Goal: Information Seeking & Learning: Compare options

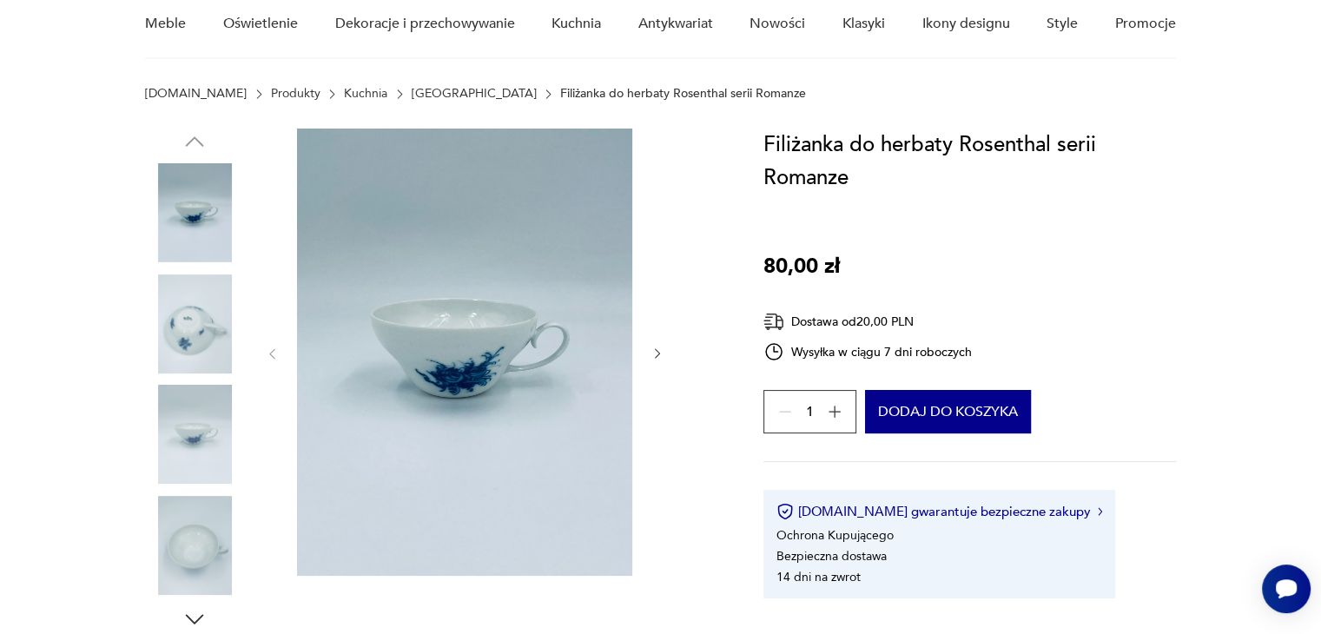
scroll to position [159, 0]
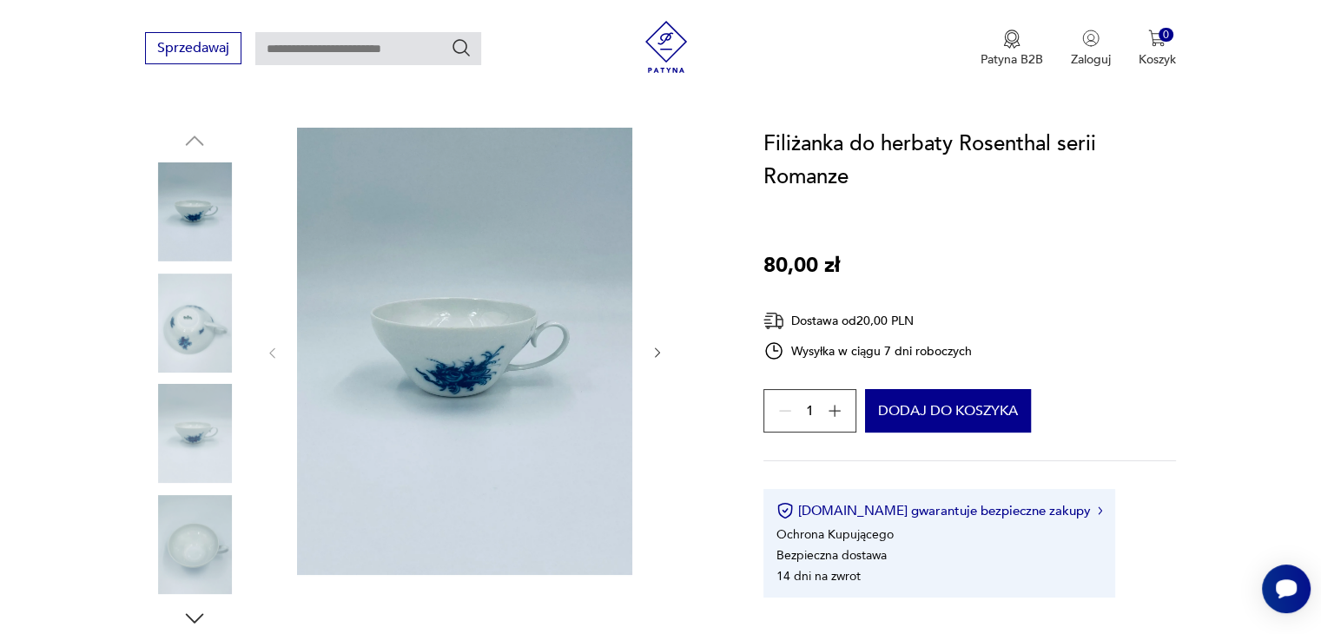
click at [648, 347] on div at bounding box center [464, 353] width 399 height 451
click at [653, 349] on icon "button" at bounding box center [657, 353] width 15 height 15
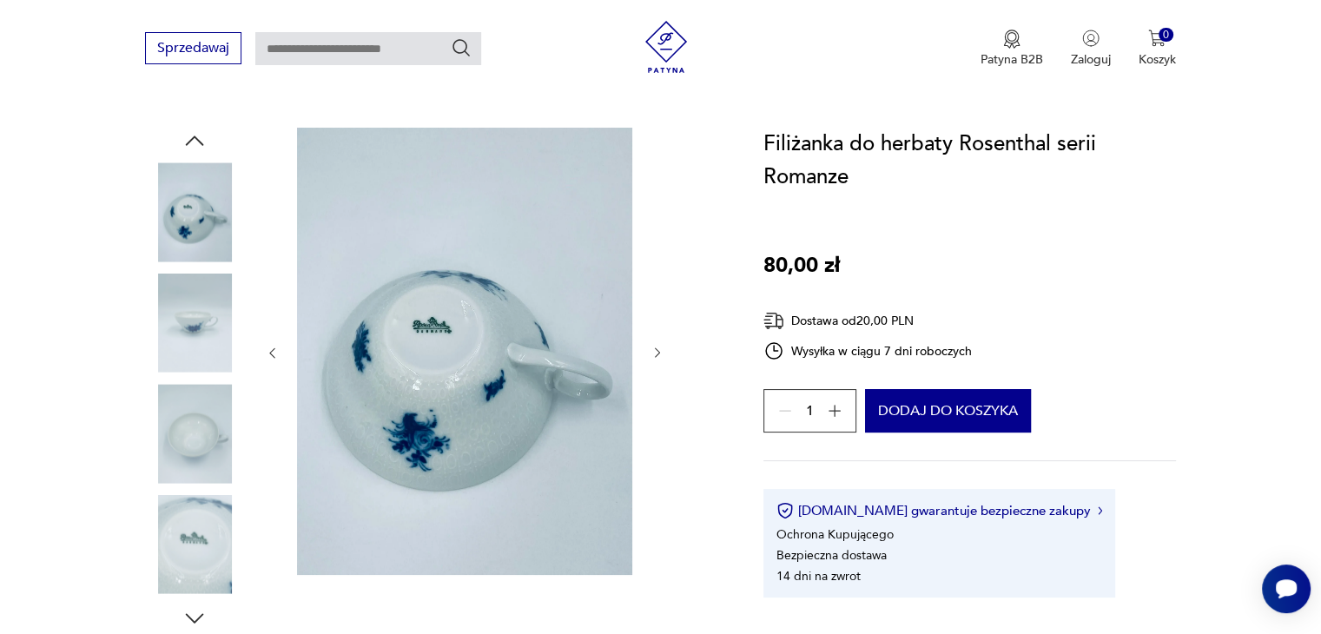
click at [653, 349] on icon "button" at bounding box center [657, 353] width 15 height 15
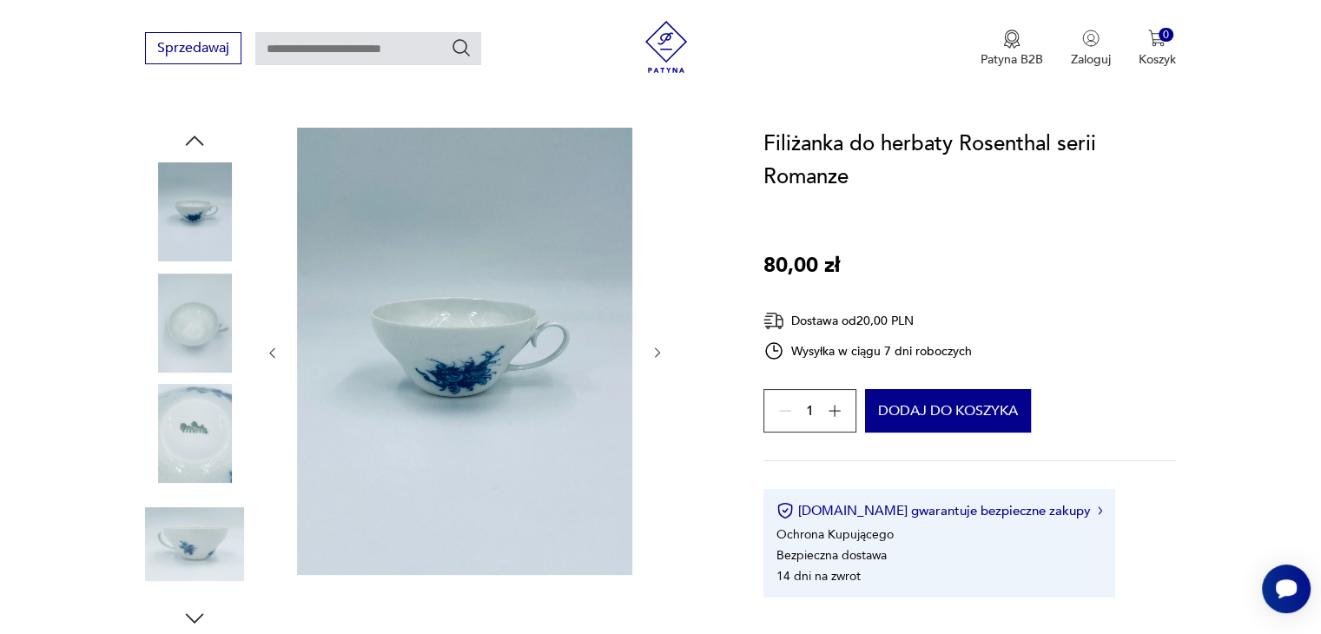
click at [653, 349] on icon "button" at bounding box center [657, 353] width 15 height 15
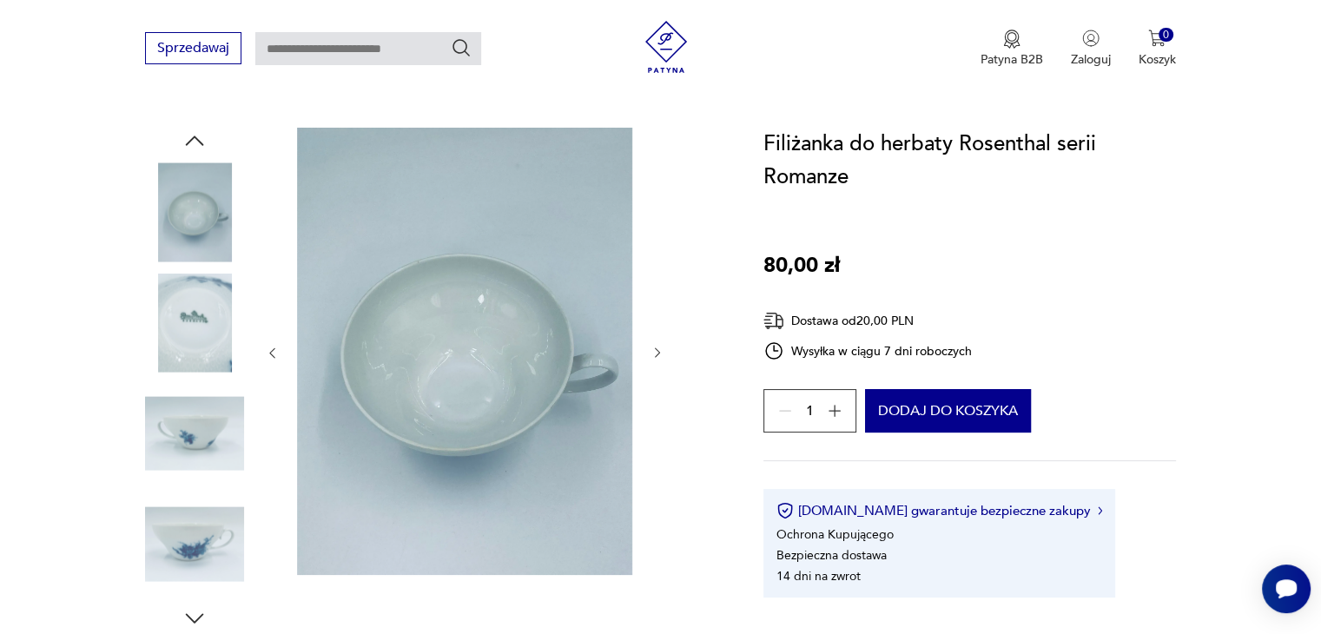
click at [653, 349] on icon "button" at bounding box center [657, 353] width 15 height 15
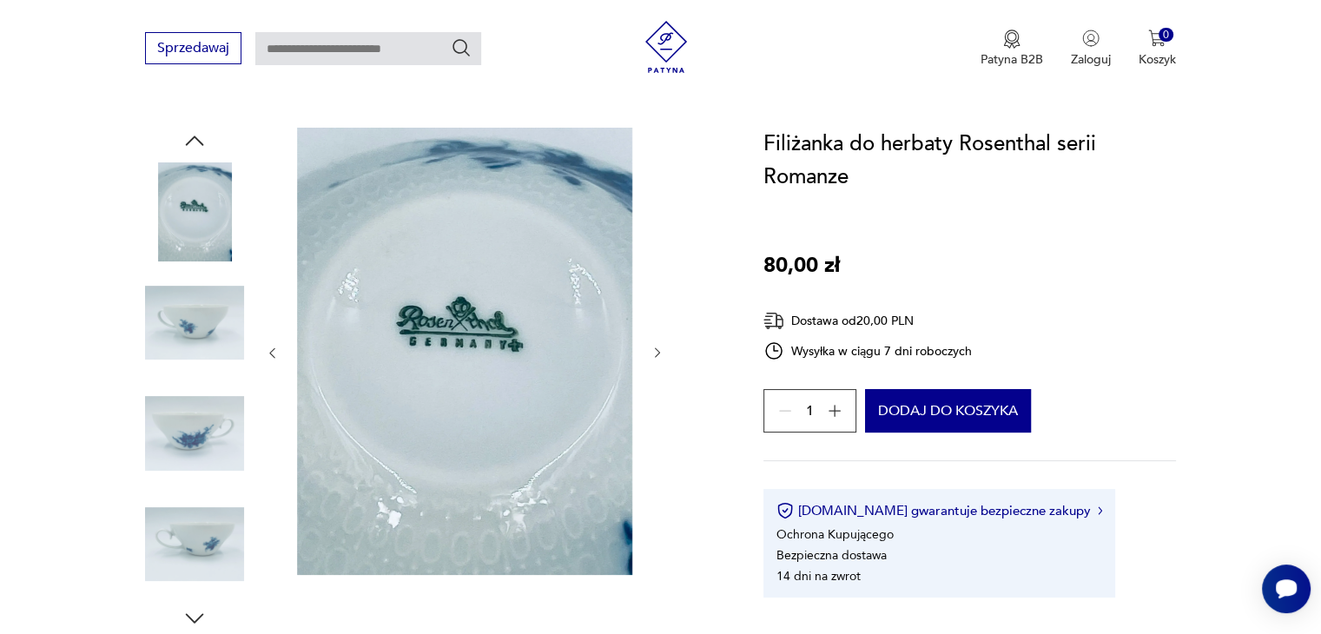
click at [653, 349] on icon "button" at bounding box center [657, 353] width 15 height 15
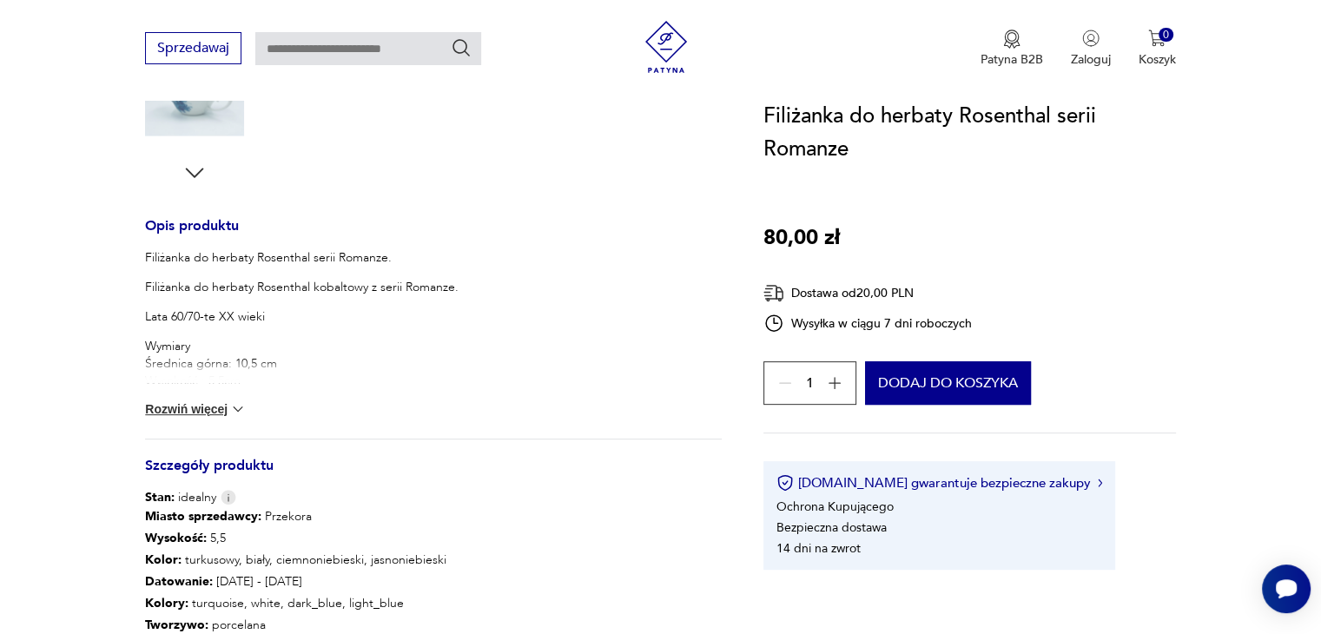
scroll to position [606, 0]
click at [201, 399] on button "Rozwiń więcej" at bounding box center [195, 407] width 101 height 17
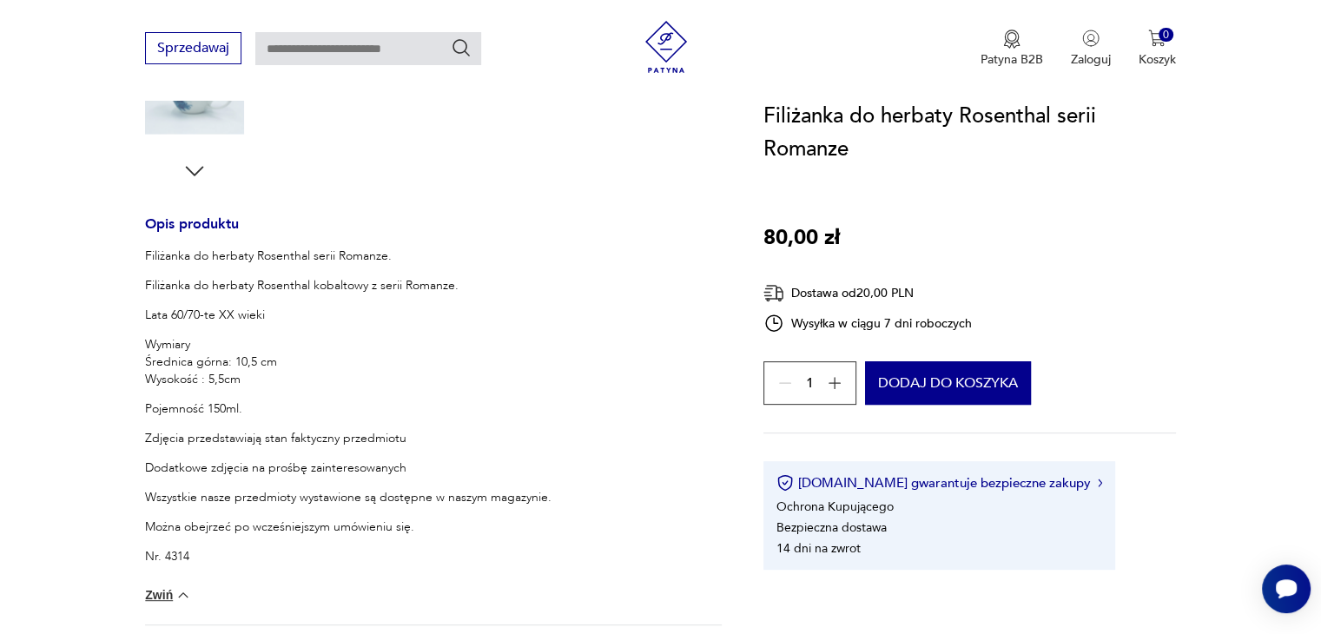
click at [112, 383] on section "Opis produktu Filiżanka do herbaty Rosenthal serii Romanze. Filiżanka do herbat…" at bounding box center [660, 353] width 1321 height 1347
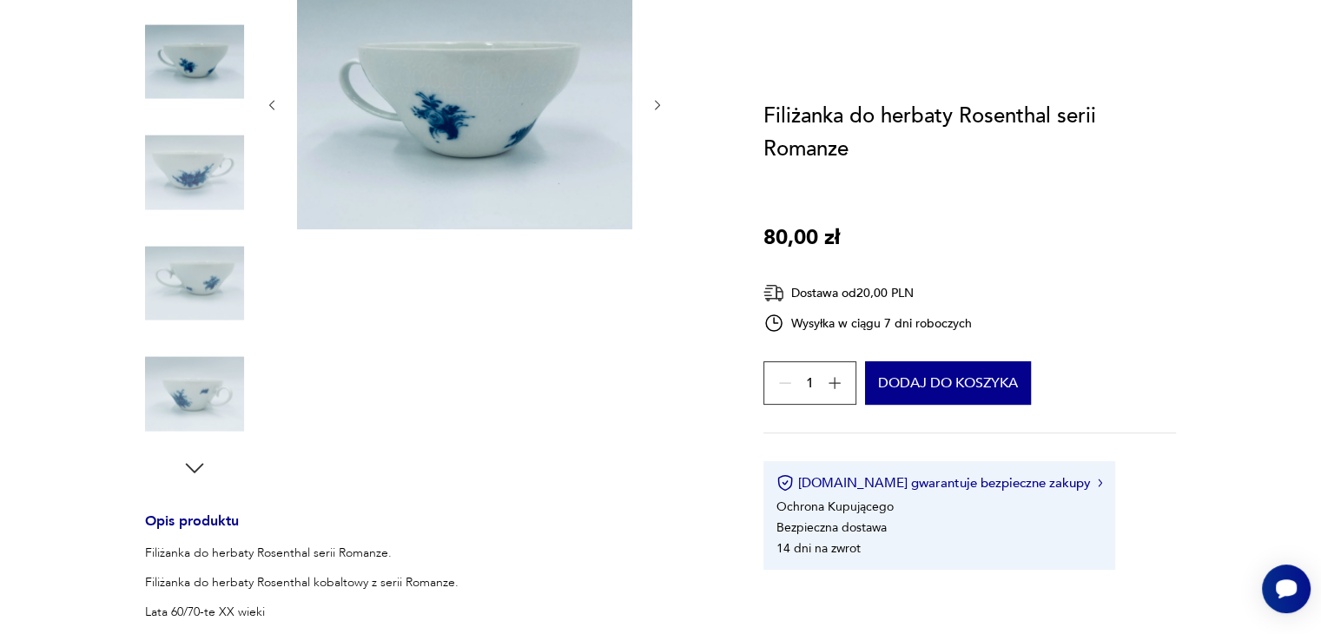
scroll to position [0, 0]
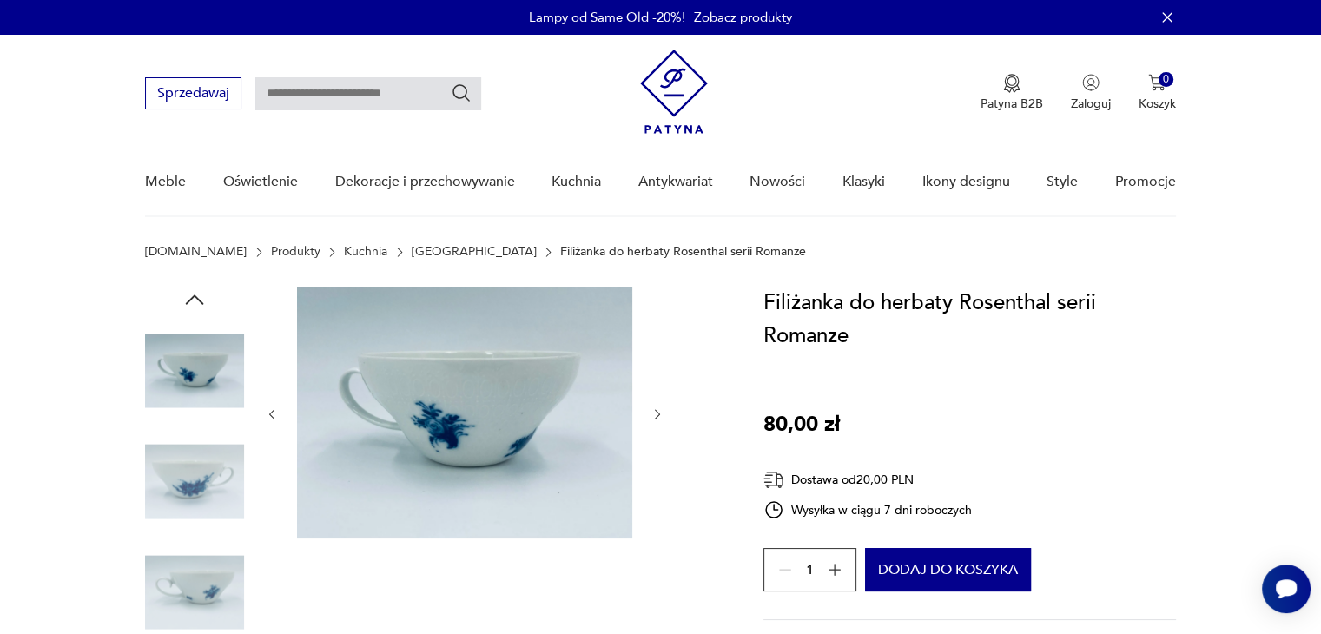
click at [412, 252] on link "[GEOGRAPHIC_DATA]" at bounding box center [474, 252] width 125 height 14
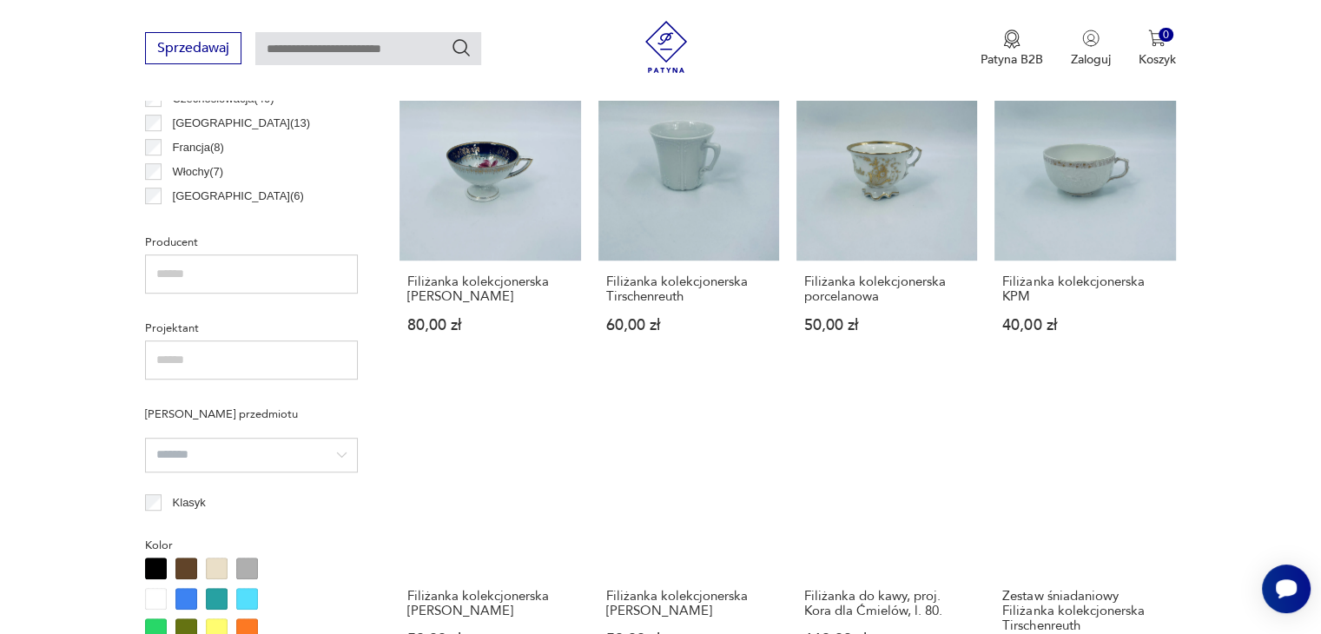
scroll to position [1033, 0]
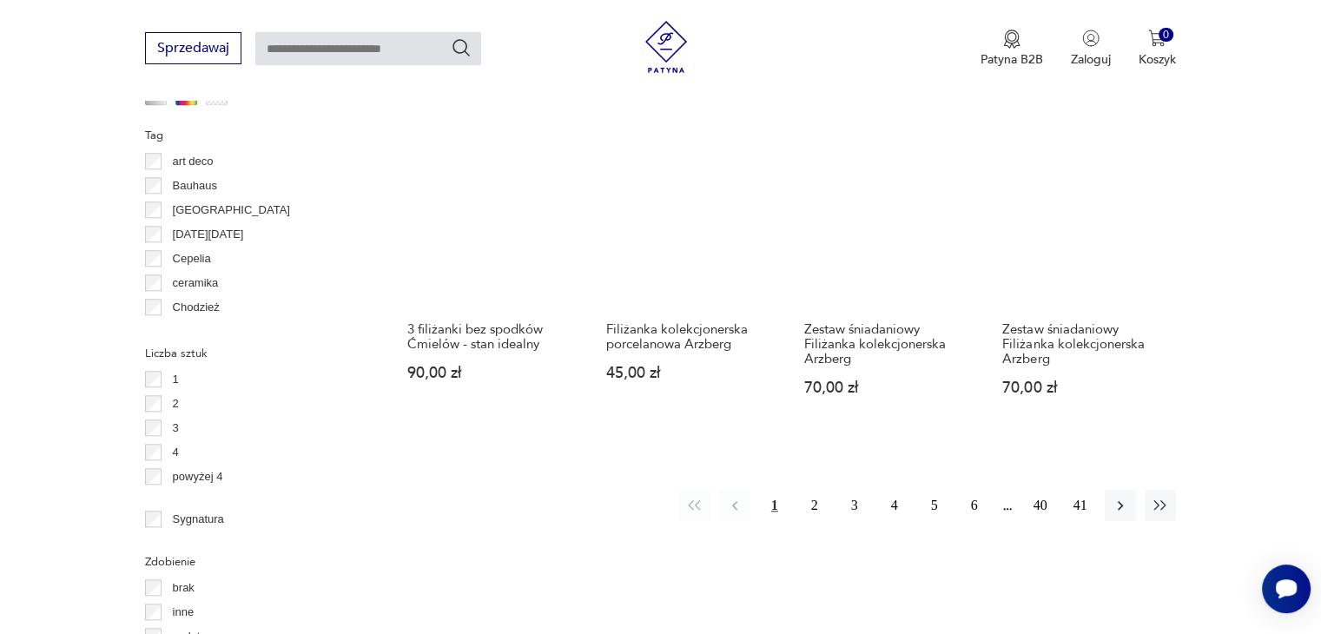
scroll to position [1629, 0]
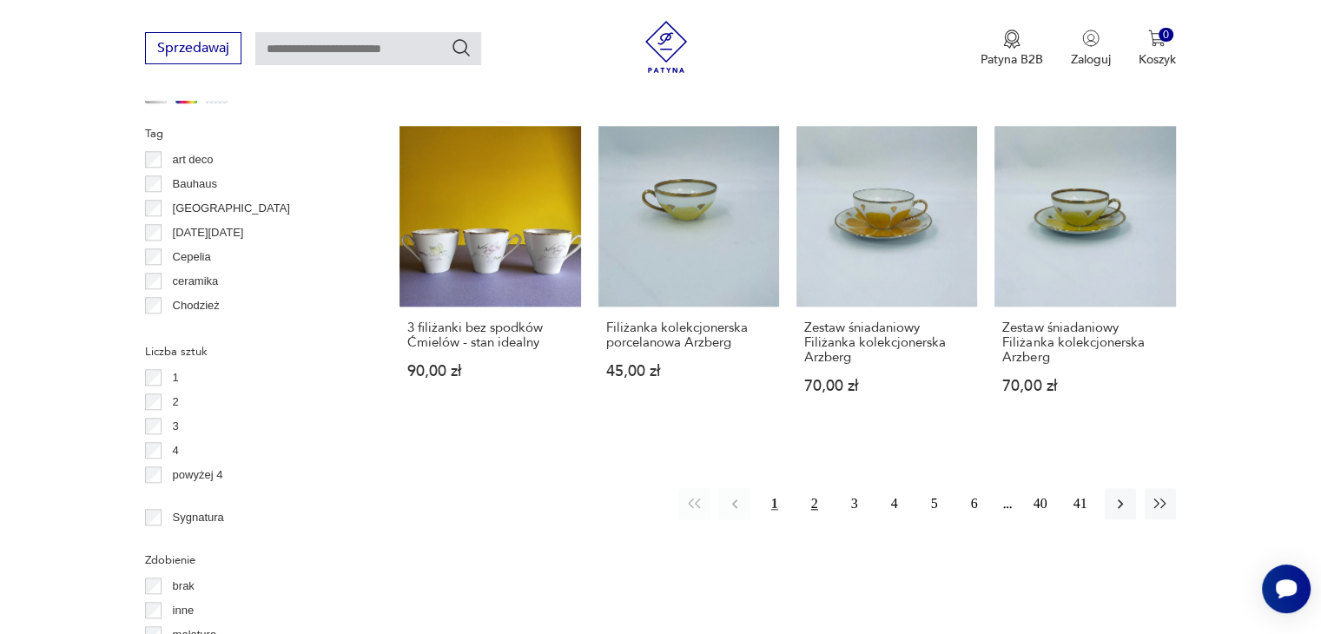
click at [809, 501] on button "2" at bounding box center [814, 503] width 31 height 31
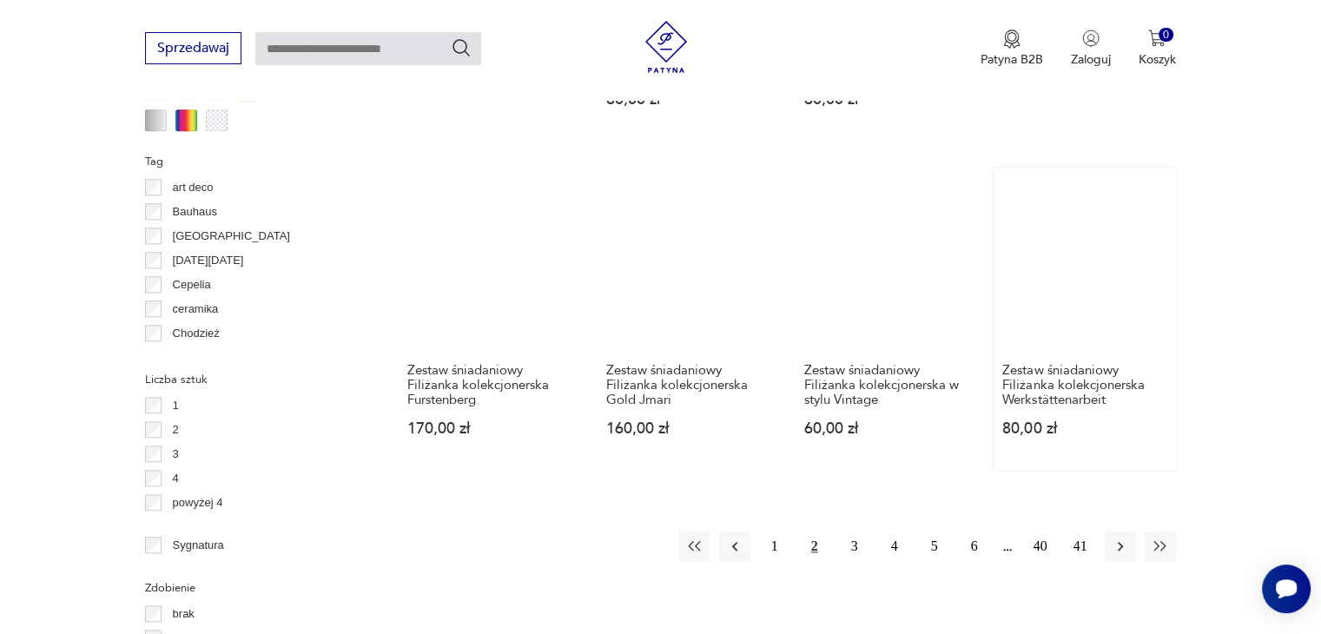
scroll to position [1604, 0]
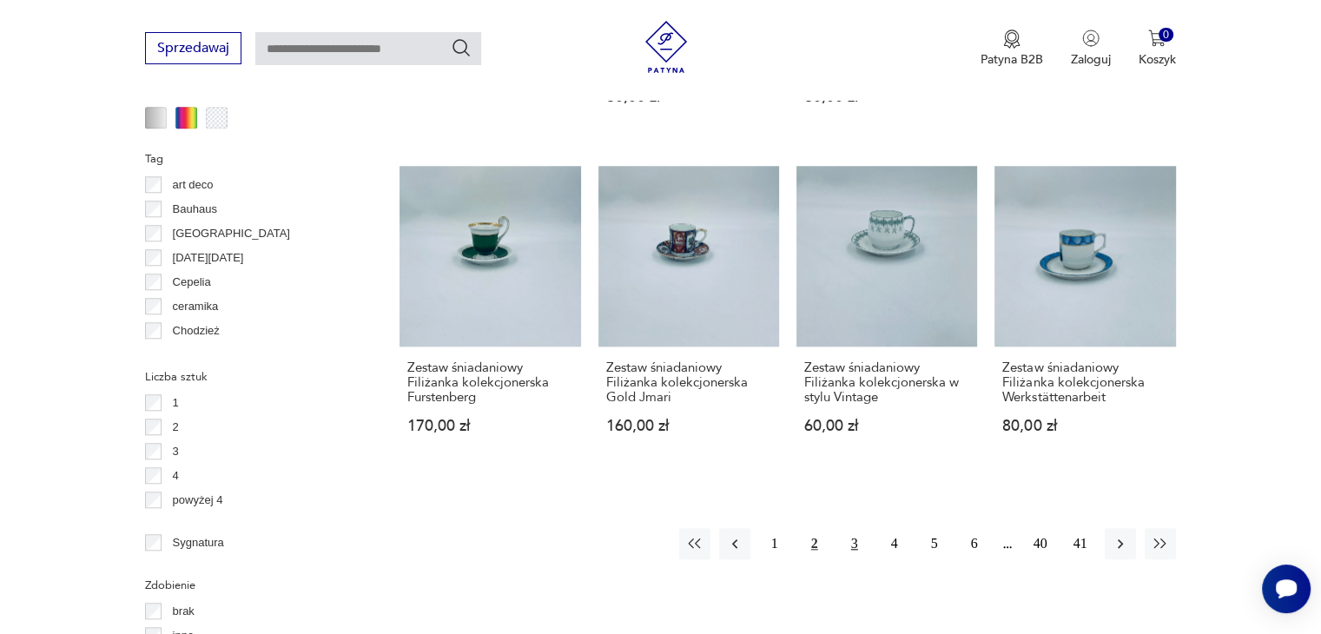
click at [850, 547] on button "3" at bounding box center [854, 543] width 31 height 31
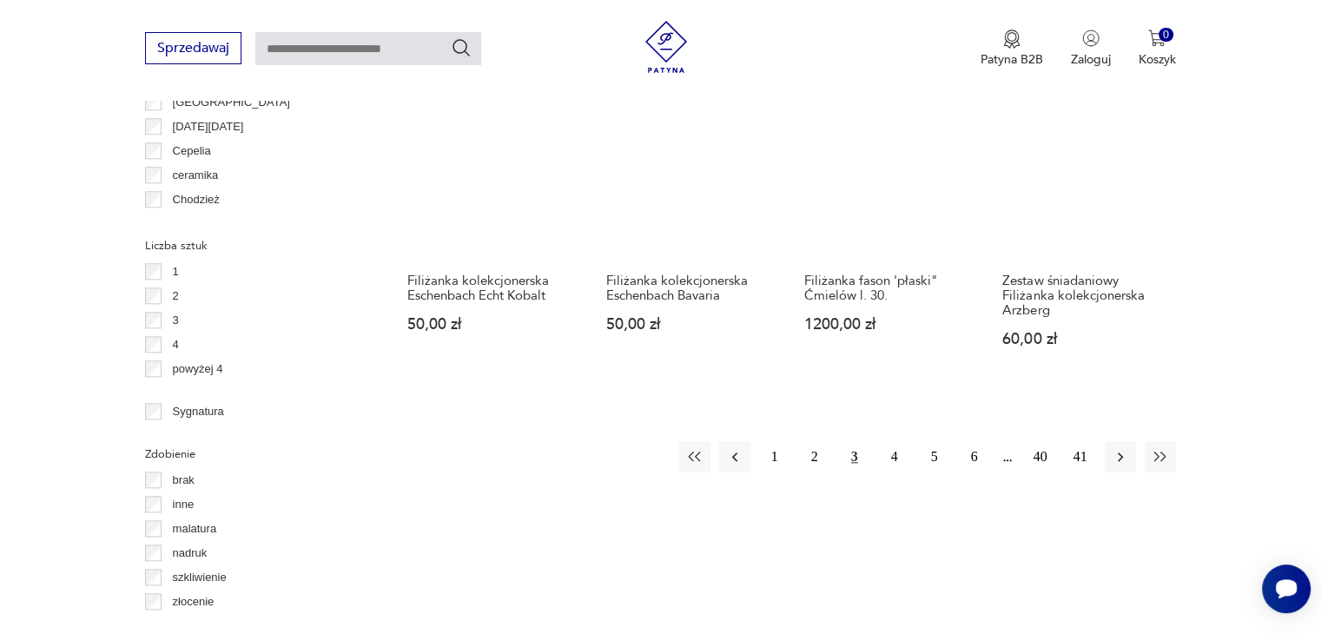
scroll to position [1736, 0]
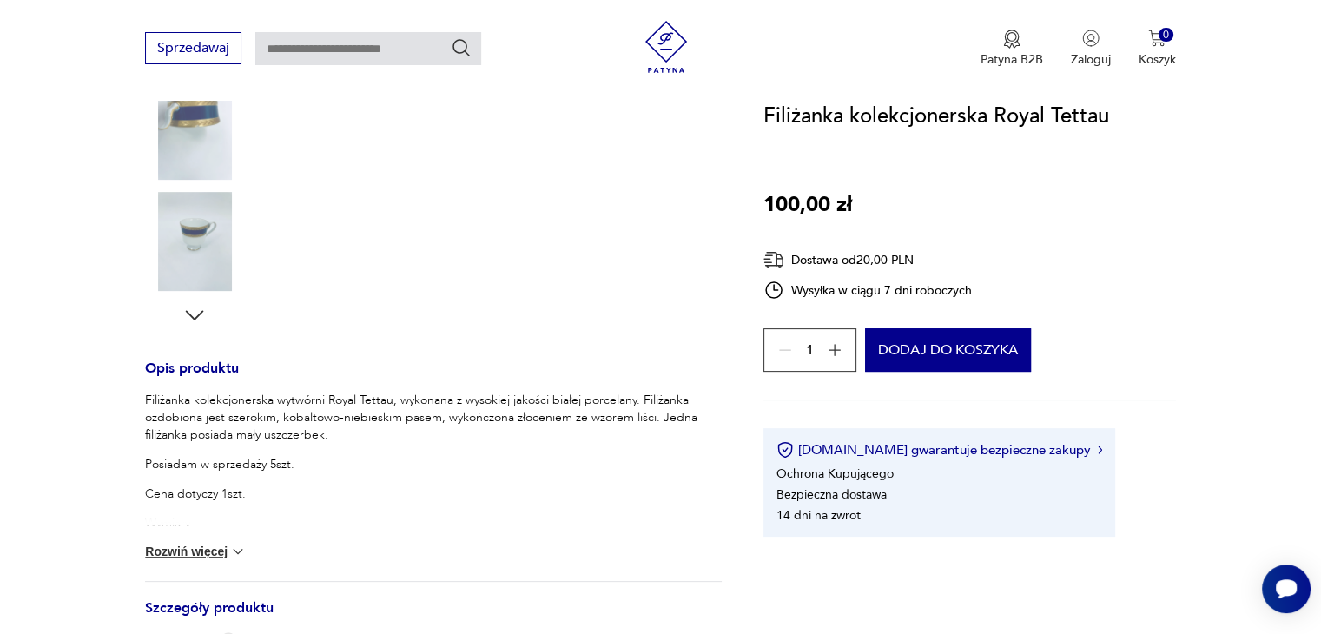
scroll to position [465, 0]
click at [213, 549] on button "Rozwiń więcej" at bounding box center [195, 548] width 101 height 17
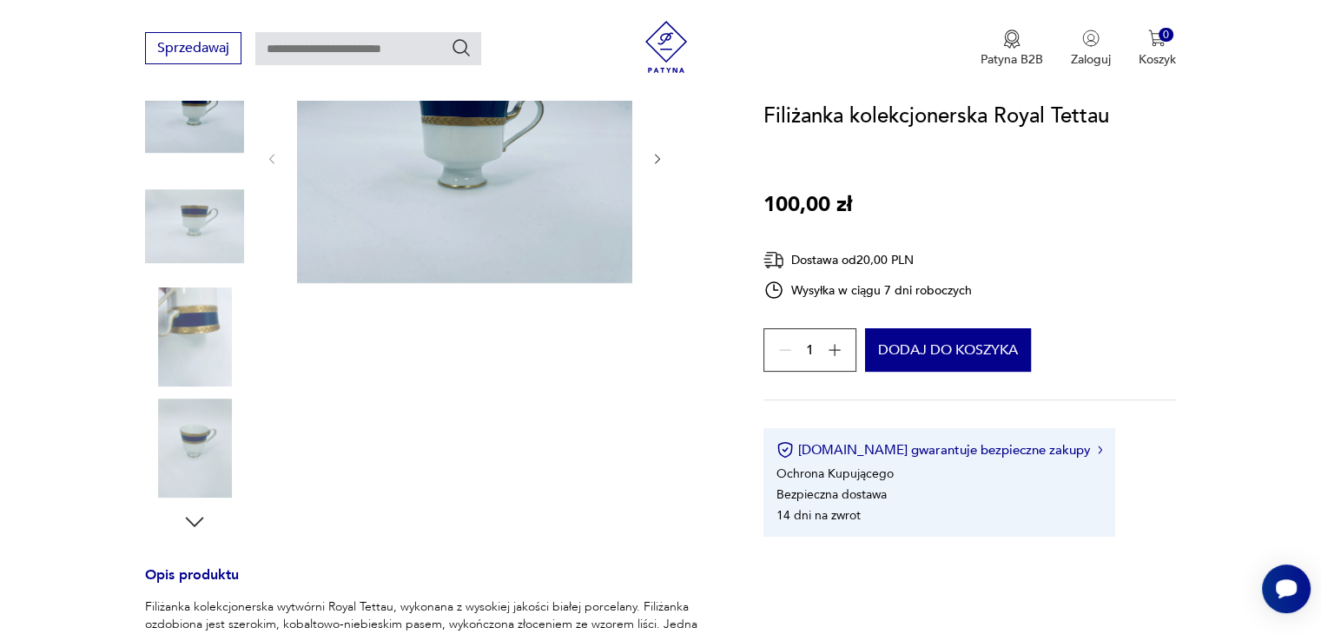
scroll to position [0, 0]
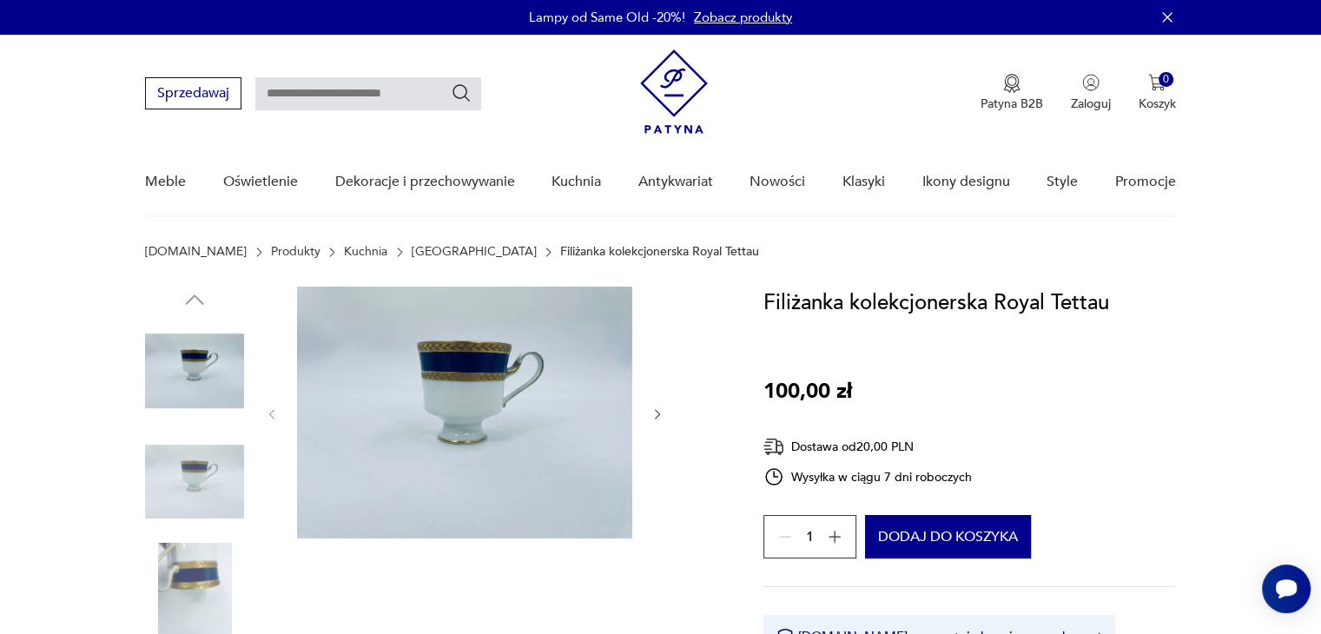
click at [478, 358] on img at bounding box center [464, 413] width 335 height 252
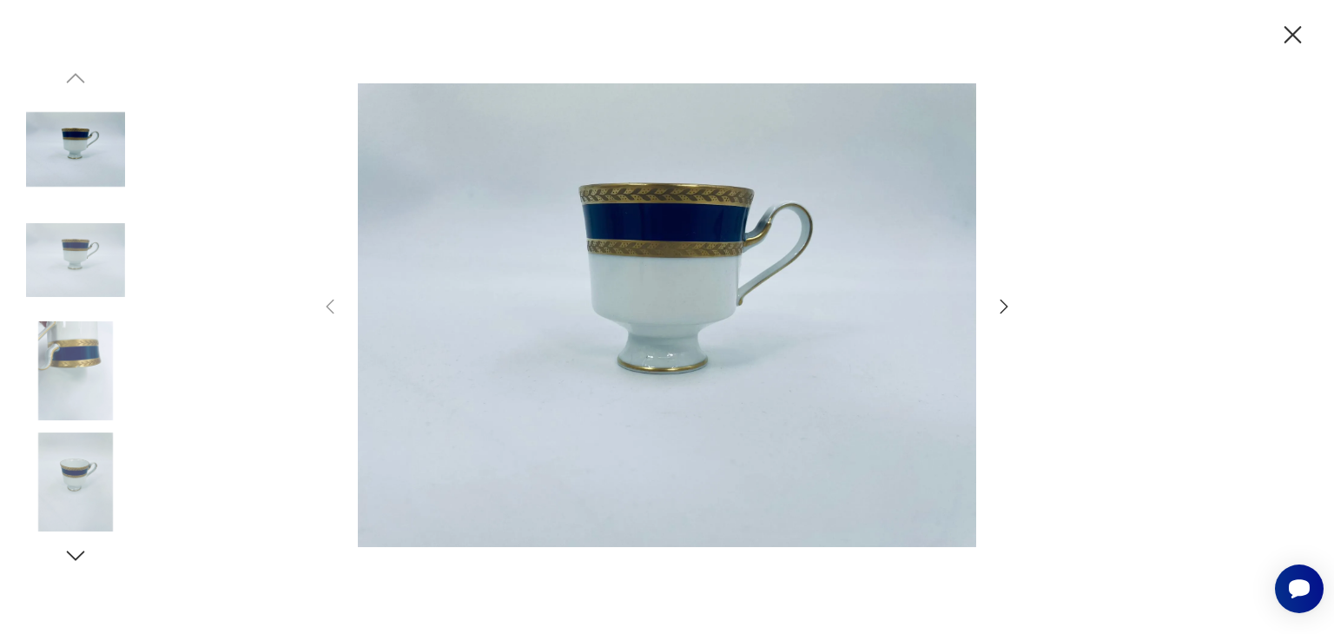
click at [1001, 307] on icon "button" at bounding box center [1003, 306] width 21 height 21
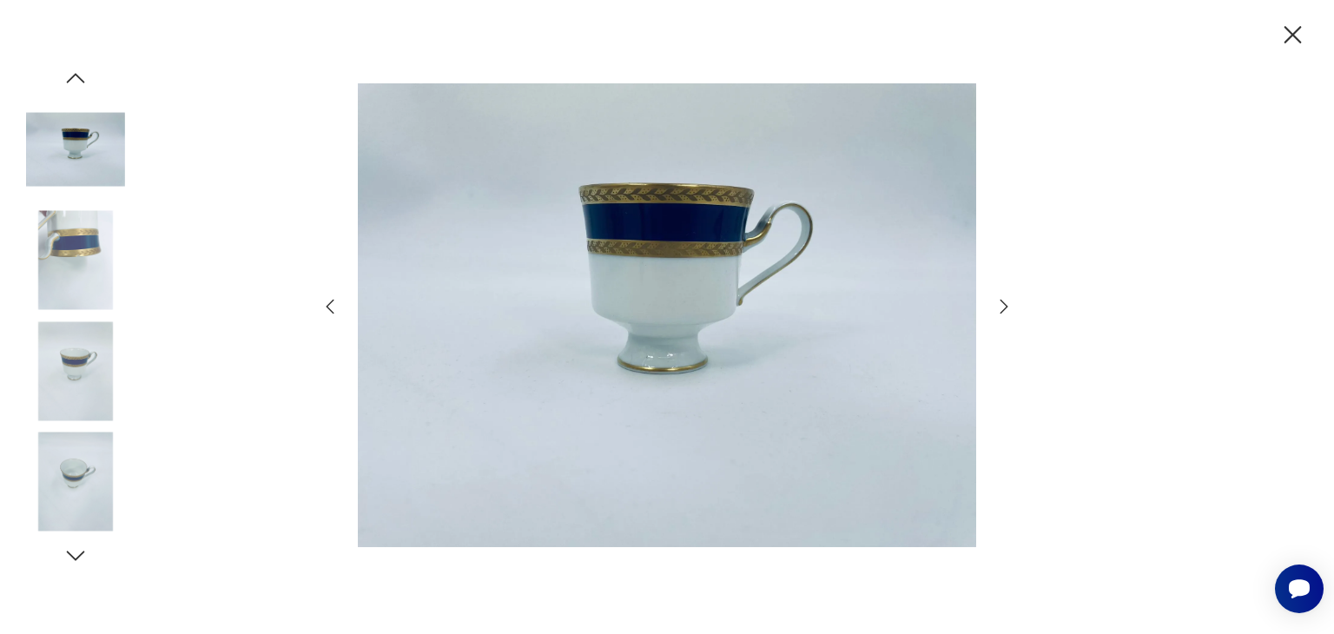
click at [1001, 307] on icon "button" at bounding box center [1003, 306] width 21 height 21
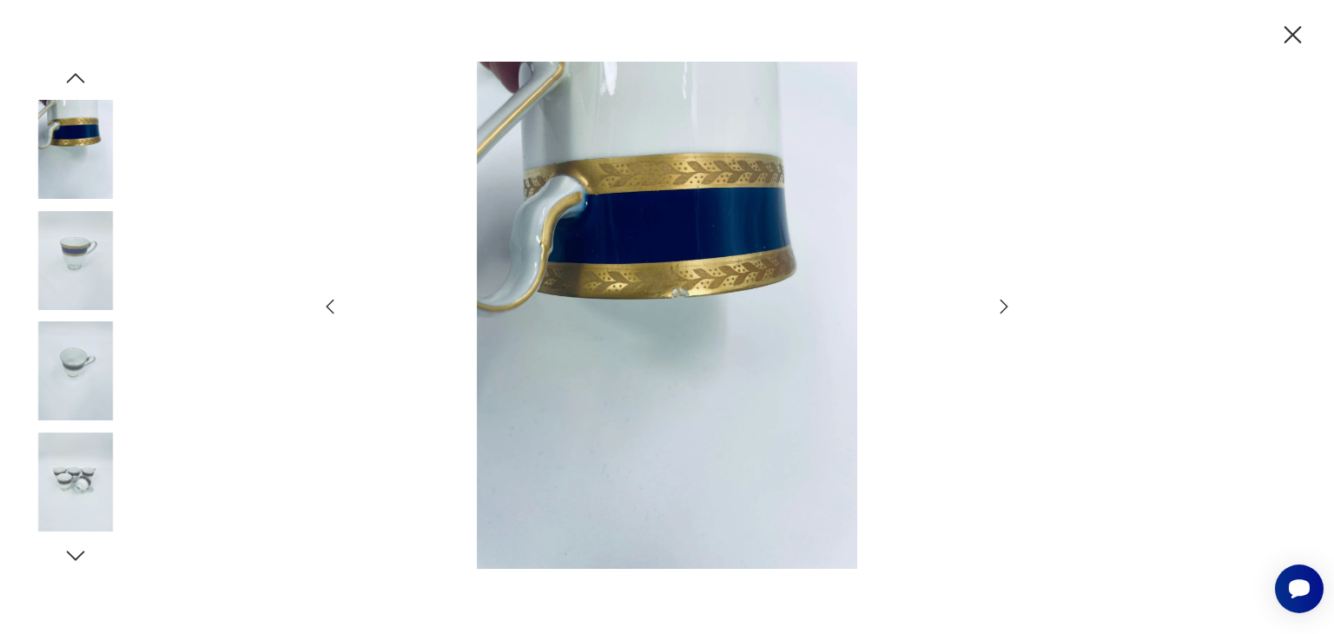
click at [1001, 307] on icon "button" at bounding box center [1003, 306] width 21 height 21
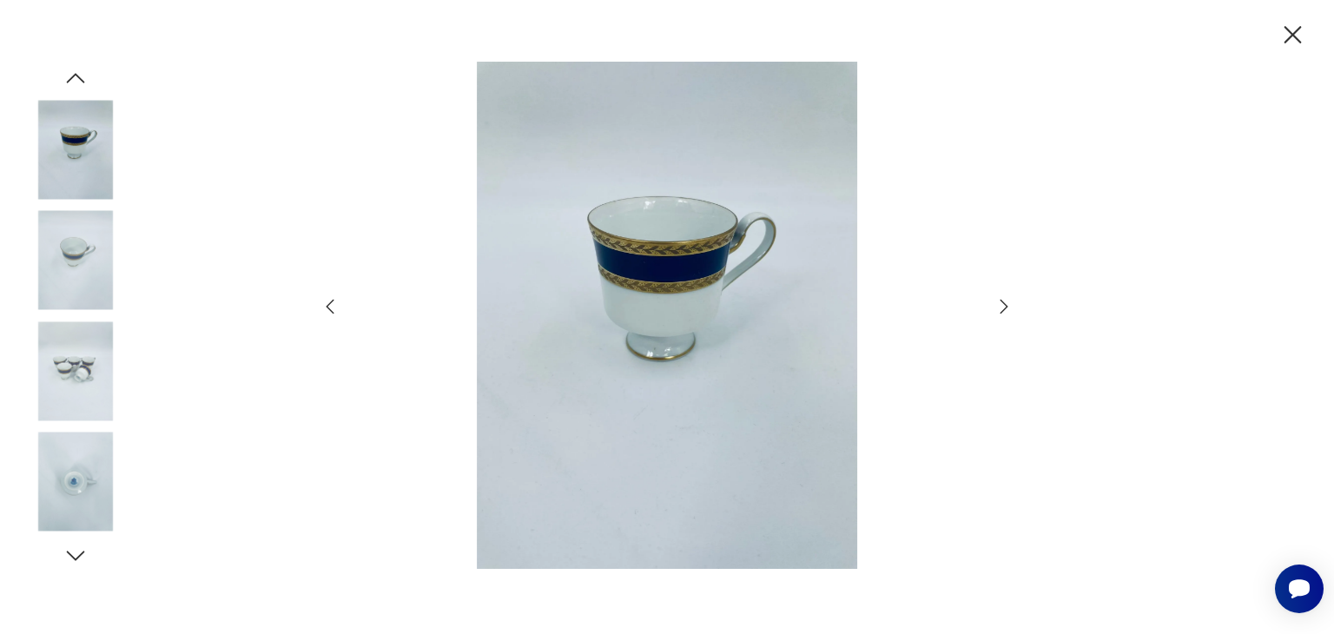
click at [1001, 307] on icon "button" at bounding box center [1003, 306] width 21 height 21
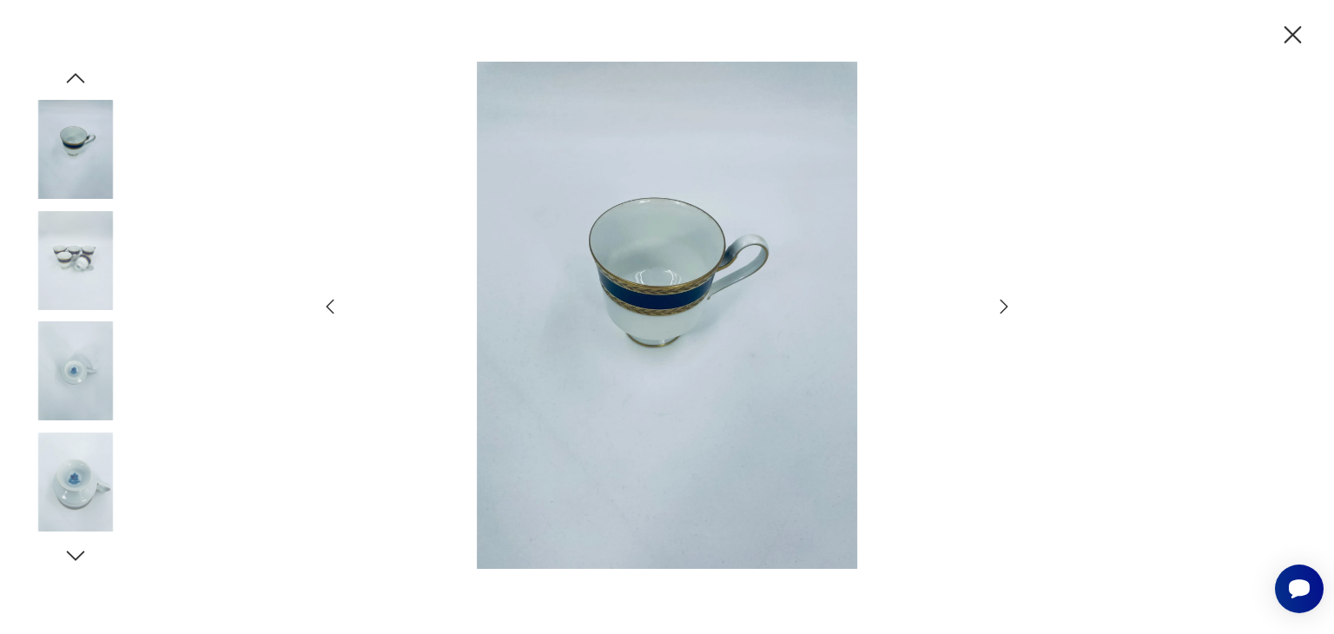
click at [1001, 307] on icon "button" at bounding box center [1003, 306] width 21 height 21
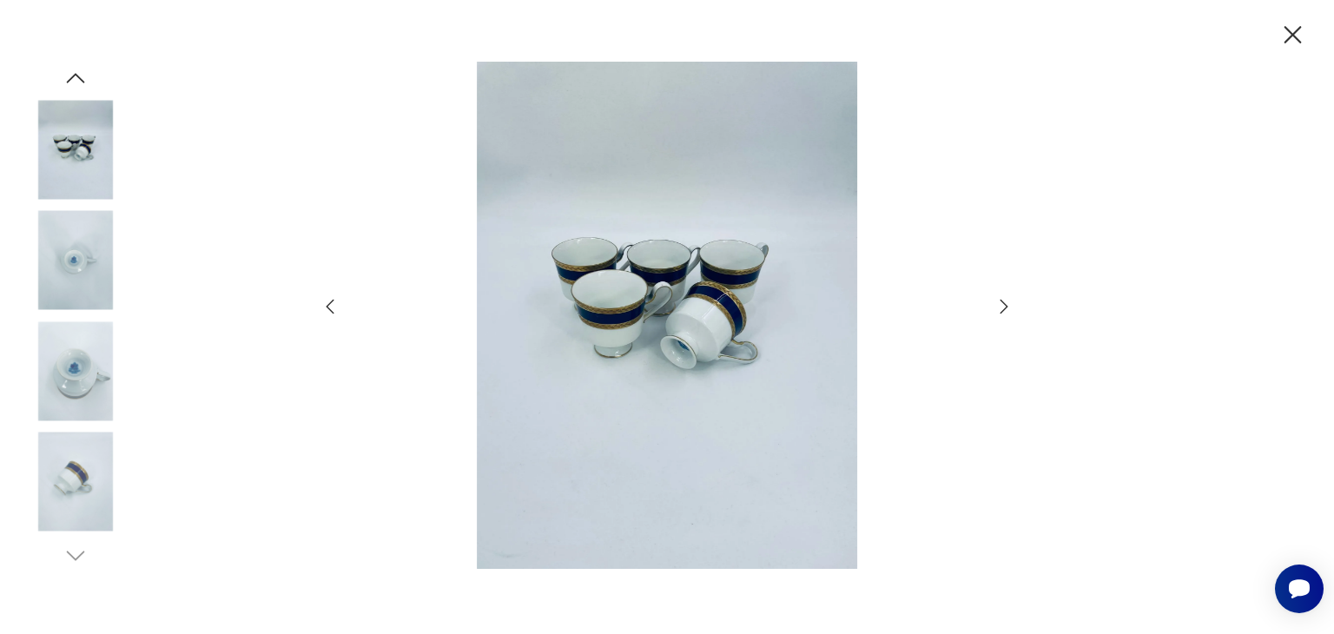
click at [1289, 24] on icon "button" at bounding box center [1292, 35] width 30 height 30
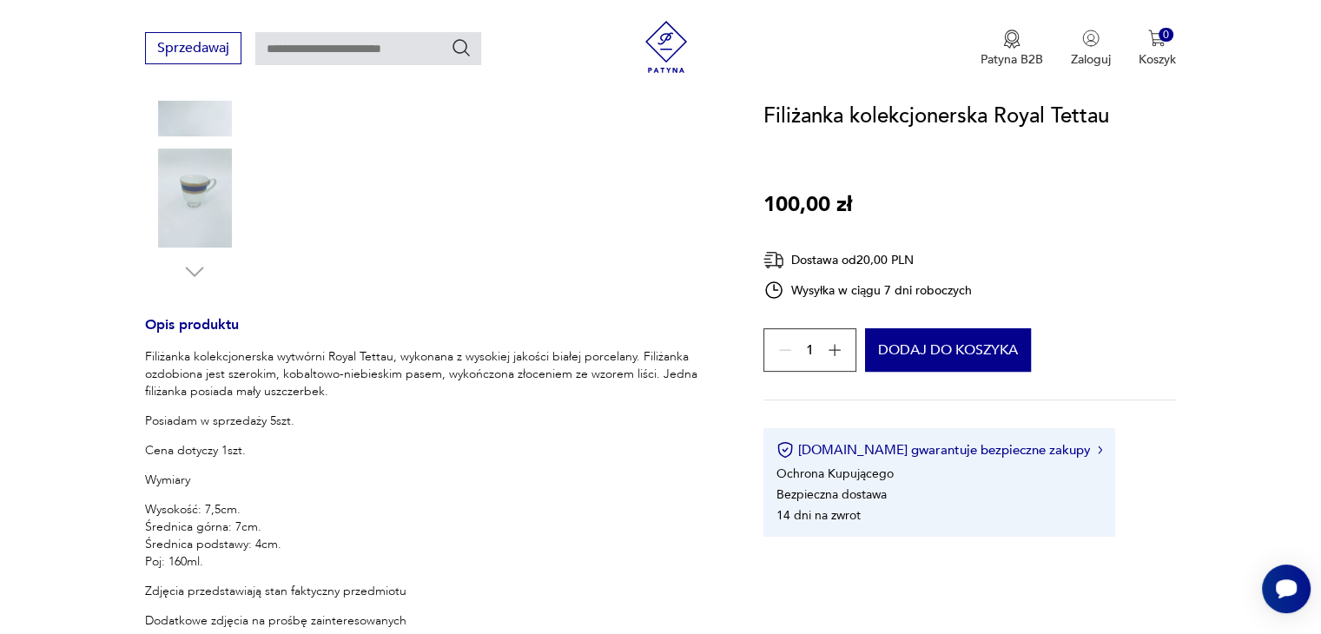
scroll to position [506, 0]
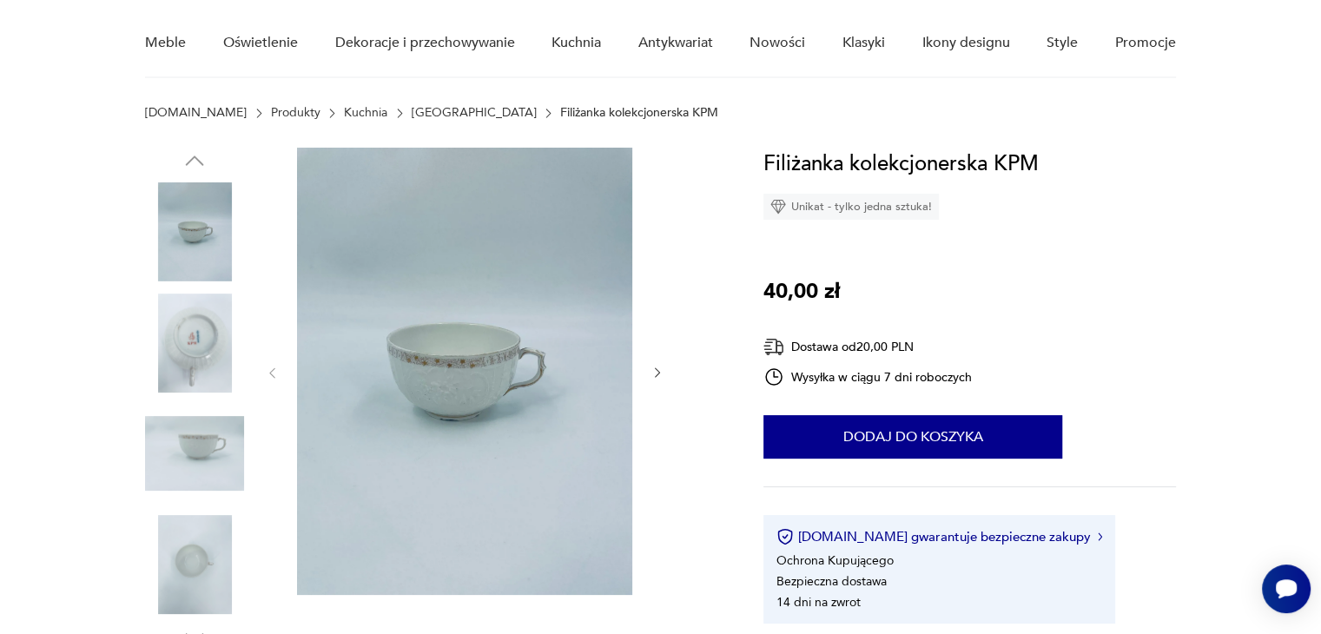
click at [660, 366] on icon "button" at bounding box center [657, 373] width 15 height 15
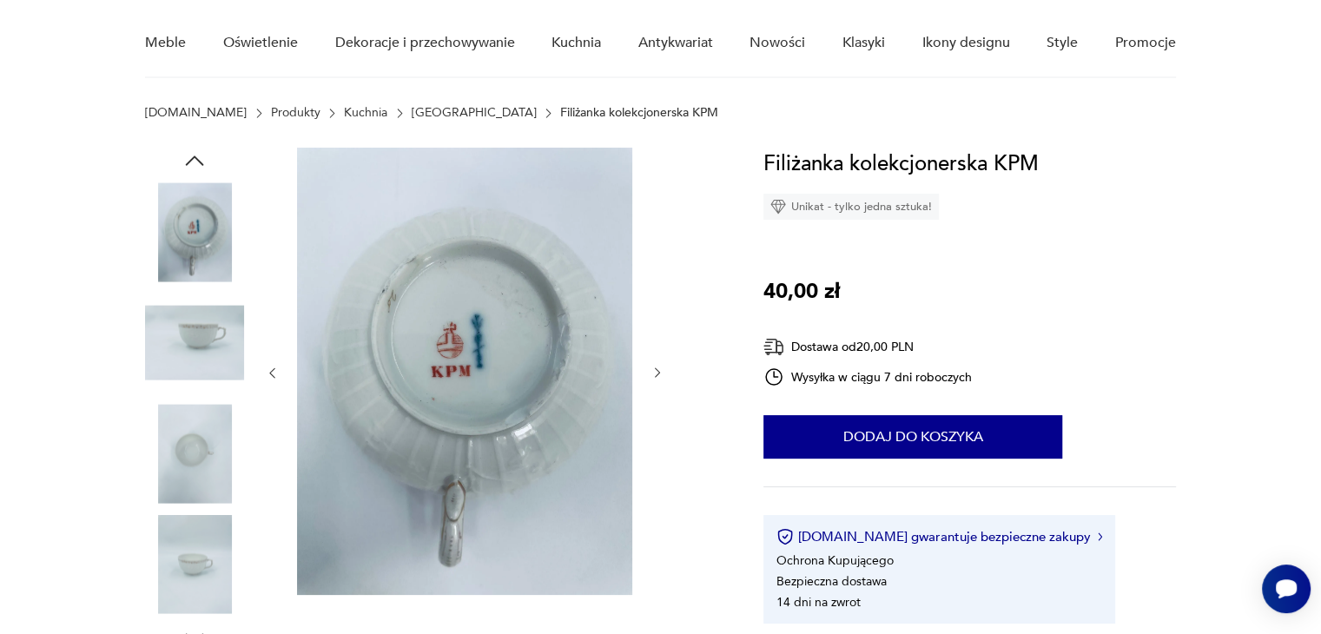
click at [660, 366] on icon "button" at bounding box center [657, 373] width 15 height 15
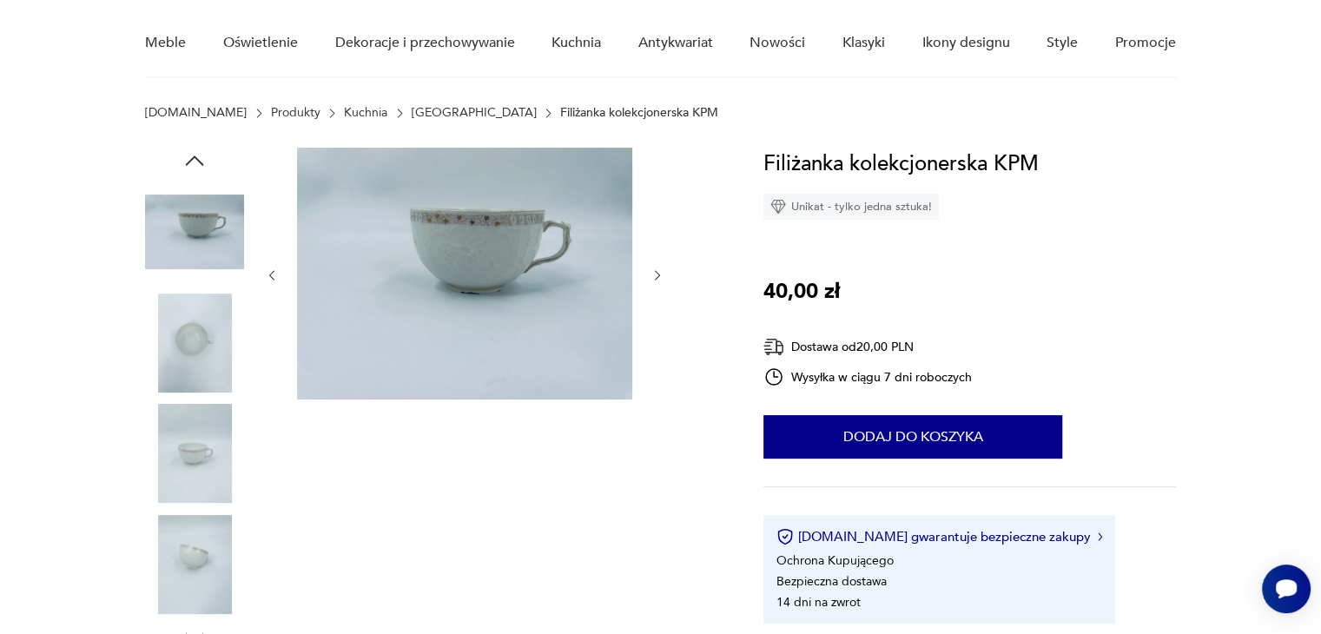
click at [660, 366] on div at bounding box center [464, 275] width 399 height 255
click at [658, 277] on icon "button" at bounding box center [657, 275] width 15 height 15
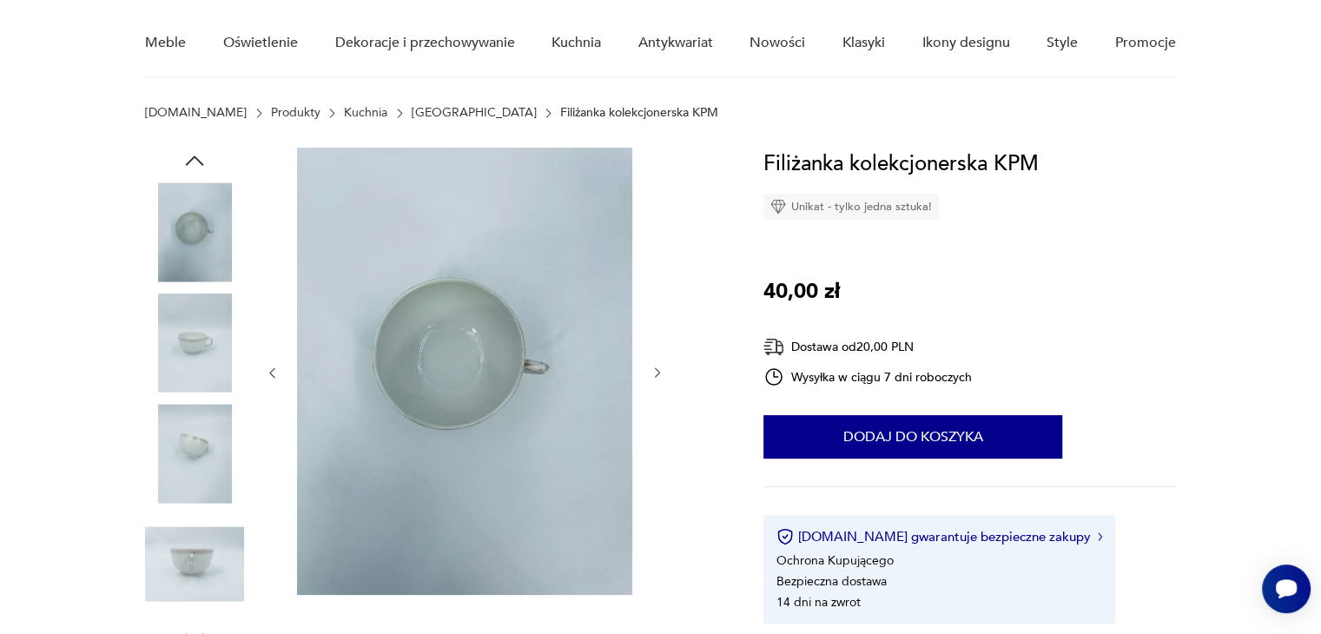
click at [658, 277] on div at bounding box center [464, 373] width 399 height 451
click at [191, 549] on img at bounding box center [194, 564] width 99 height 99
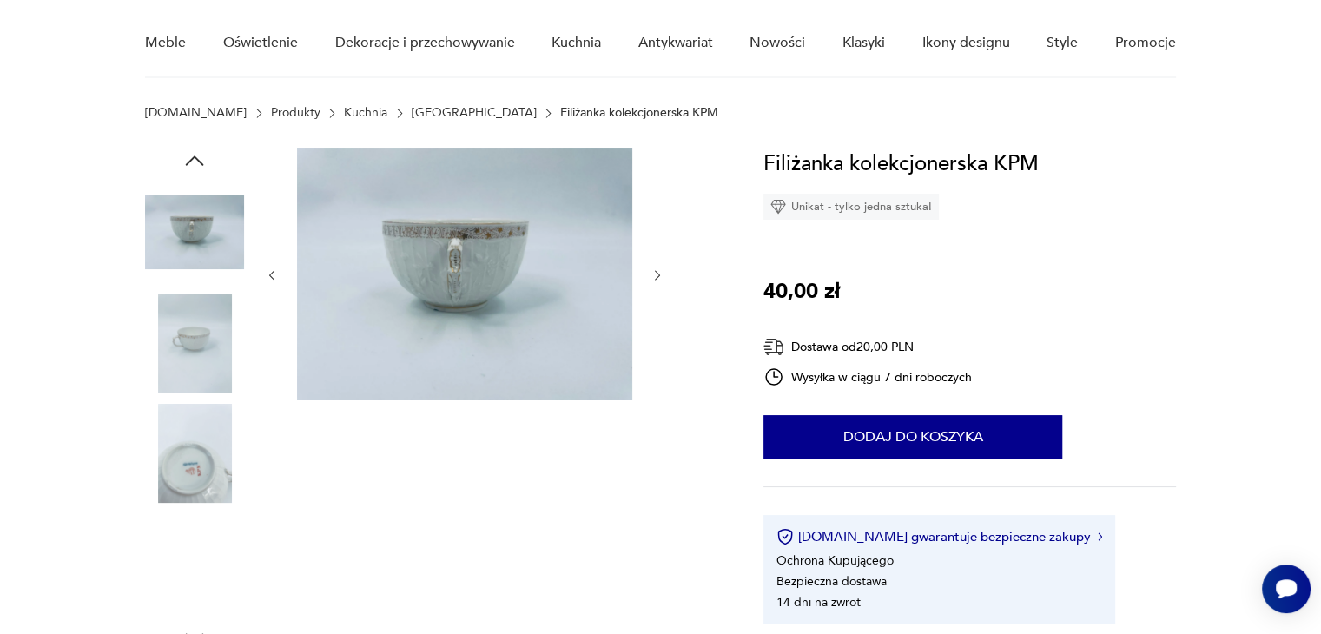
click at [499, 180] on img at bounding box center [464, 274] width 335 height 252
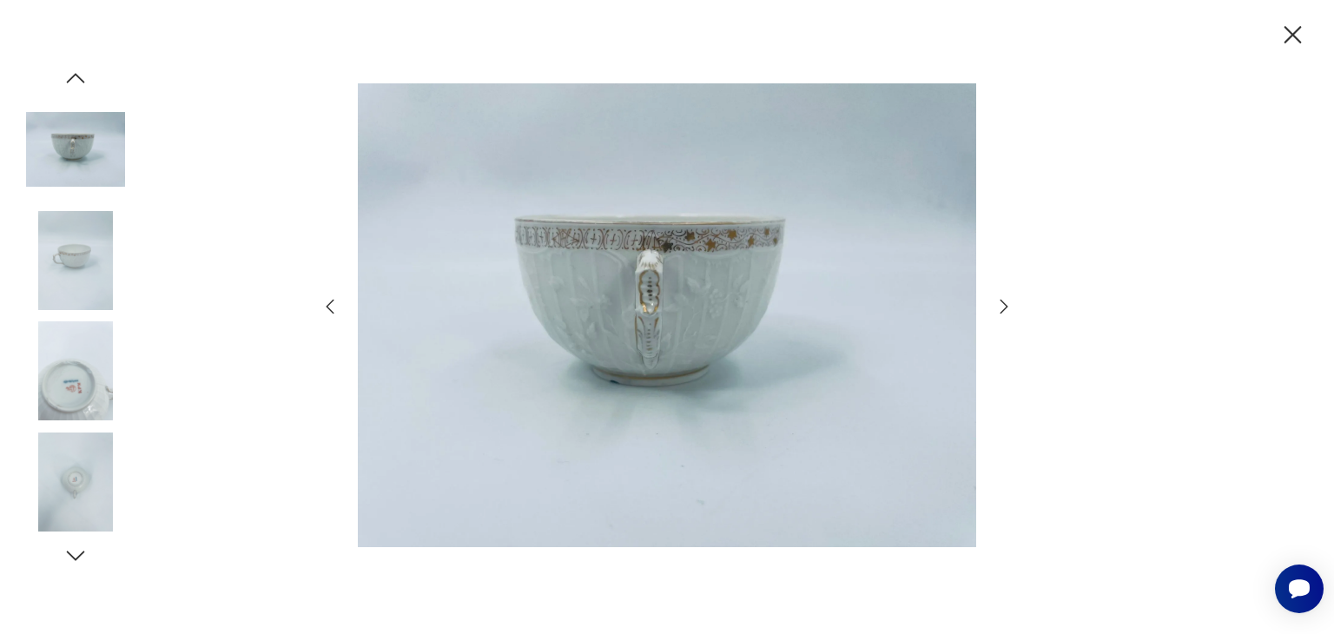
click at [617, 300] on img at bounding box center [667, 315] width 618 height 507
click at [1299, 21] on icon "button" at bounding box center [1292, 35] width 30 height 30
